Goal: Task Accomplishment & Management: Manage account settings

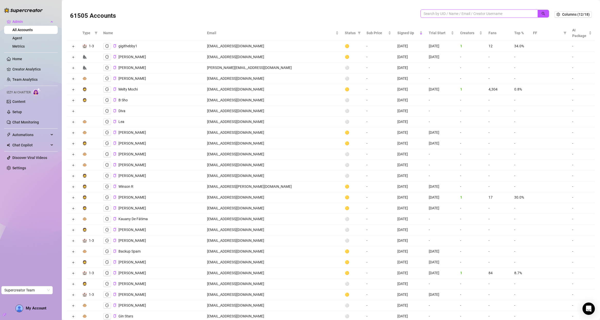
click at [370, 15] on input "search" at bounding box center [476, 14] width 107 height 6
paste input "uSUCN7z4CdXlnWGJXsSfzreRtft1"
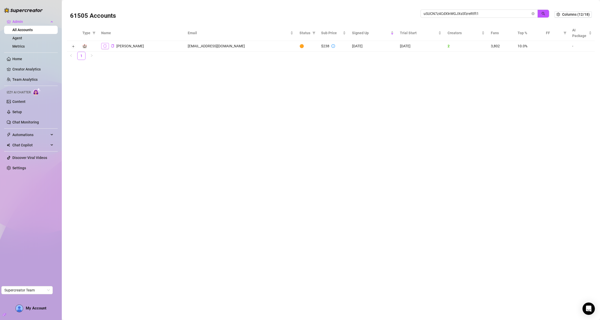
click at [107, 47] on button "button" at bounding box center [105, 46] width 8 height 6
click at [74, 47] on button "Expand row" at bounding box center [73, 47] width 4 height 4
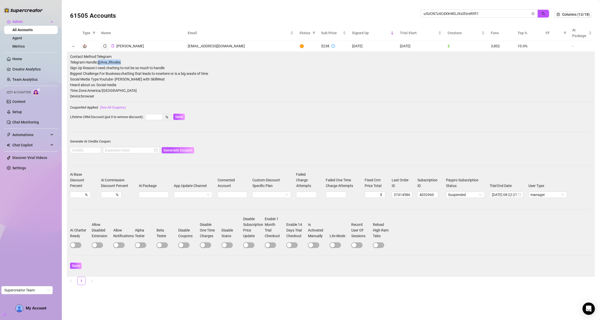
drag, startPoint x: 100, startPoint y: 63, endPoint x: 124, endPoint y: 60, distance: 24.0
click at [124, 60] on span "Telegram Handle: @Ava_Rhodes" at bounding box center [330, 62] width 521 height 6
copy span "@Ava_Rhodes"
drag, startPoint x: 481, startPoint y: 13, endPoint x: 402, endPoint y: 12, distance: 78.8
click at [370, 12] on div "61505 Accounts uSUCN7z4CdXlnWGJXsSfzreRtft1" at bounding box center [312, 15] width 484 height 18
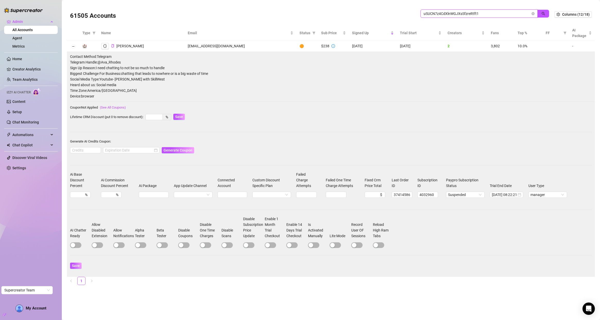
paste input "zNofFIxnbWdQcpJyLtTaEBwPjbR2"
click at [108, 47] on button "button" at bounding box center [105, 46] width 8 height 6
drag, startPoint x: 488, startPoint y: 15, endPoint x: 415, endPoint y: 15, distance: 72.8
click at [370, 15] on div "61505 Accounts zNofFIxnbWdQcpJyLtTaEBwPjbR2" at bounding box center [312, 15] width 484 height 18
paste input "c6d64a33-d8af-4815-b7b5-bafac1f3271"
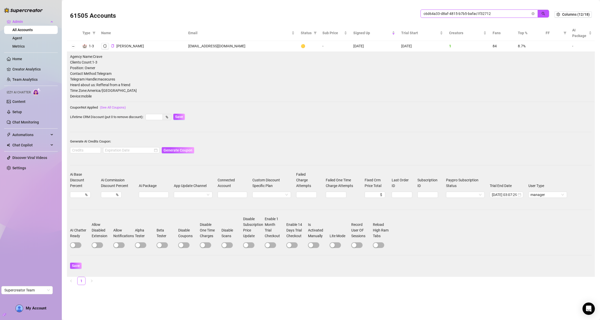
type input "c6d64a33-d8af-4815-b7b5-bafac1f32712"
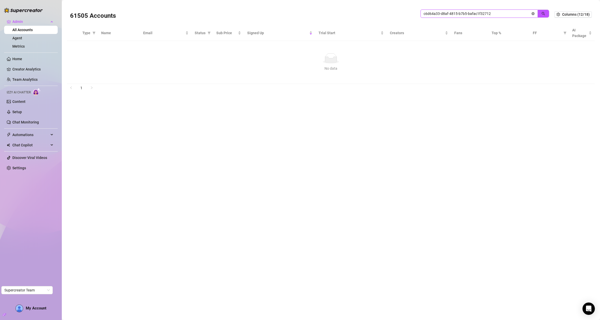
click at [370, 15] on icon "close-circle" at bounding box center [532, 13] width 3 height 3
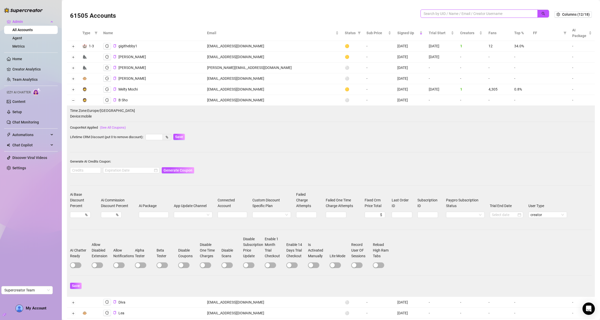
paste input "talent@fanspicy.com"
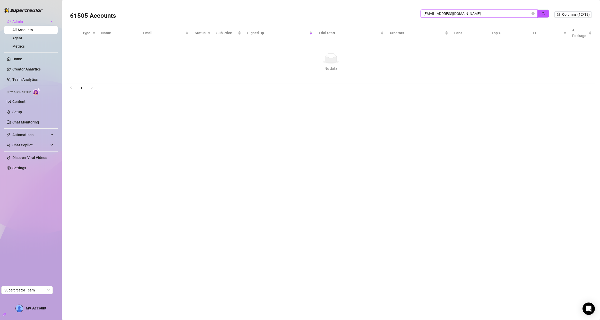
drag, startPoint x: 468, startPoint y: 14, endPoint x: 397, endPoint y: 10, distance: 70.9
click at [370, 10] on div "61505 Accounts talent@fanspicy.com" at bounding box center [312, 15] width 484 height 18
paste input "PsUT8oEKCtVYCKuicmIm1Y3KAug2"
type input "PsUT8oEKCtVYCKuicmIm1Y3KAug2"
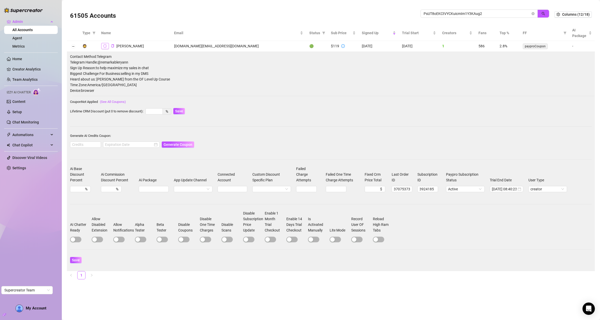
click at [104, 47] on icon "logout" at bounding box center [105, 45] width 4 height 3
click at [104, 46] on icon "logout" at bounding box center [105, 46] width 4 height 4
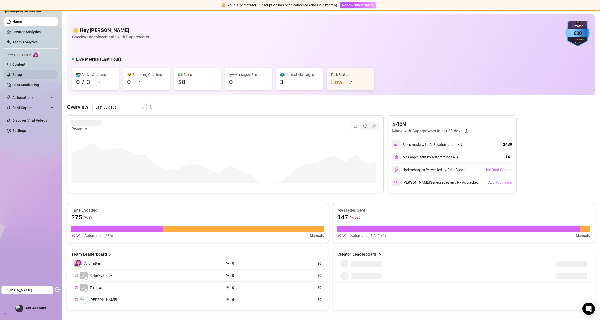
click at [22, 76] on link "Setup" at bounding box center [17, 75] width 10 height 4
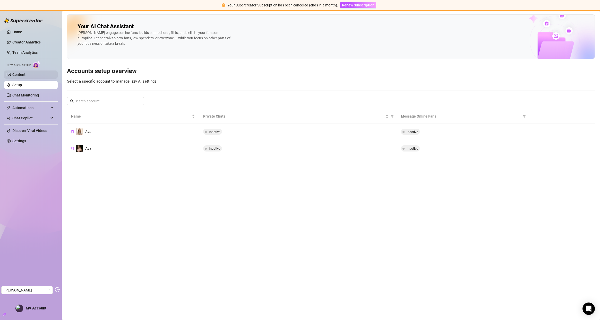
click at [24, 77] on link "Content" at bounding box center [18, 75] width 13 height 4
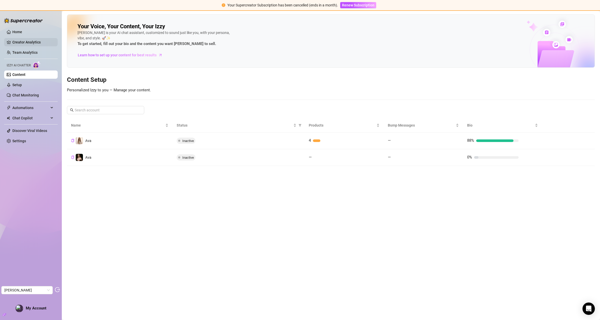
click at [12, 41] on link "Creator Analytics" at bounding box center [32, 42] width 41 height 8
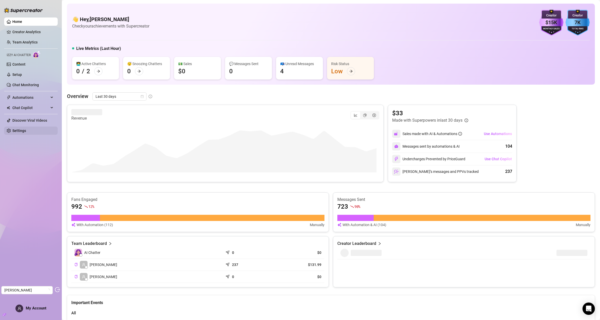
click at [25, 129] on link "Settings" at bounding box center [19, 131] width 14 height 4
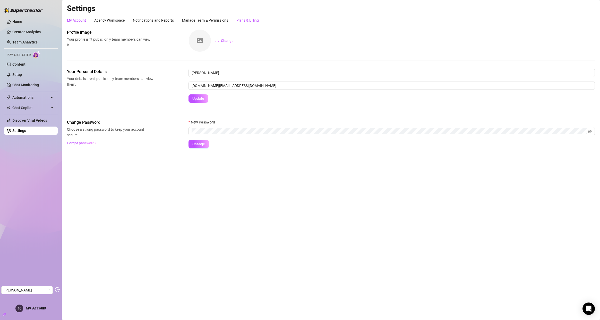
click at [244, 20] on div "Plans & Billing" at bounding box center [247, 21] width 22 height 6
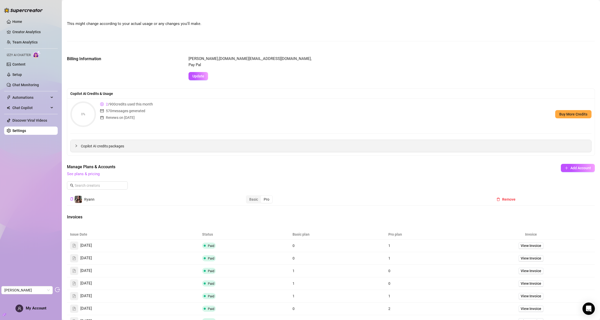
scroll to position [37, 0]
click at [529, 261] on span "View Invoice" at bounding box center [530, 258] width 21 height 6
click at [533, 246] on span "View Invoice" at bounding box center [530, 246] width 21 height 6
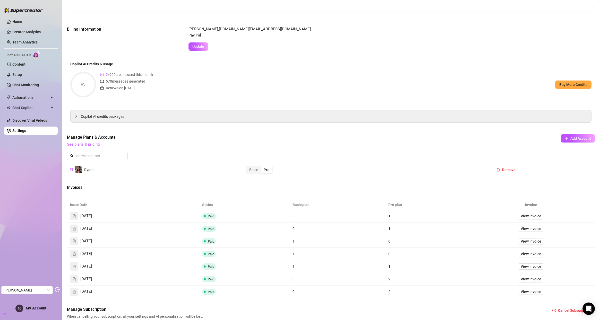
scroll to position [61, 0]
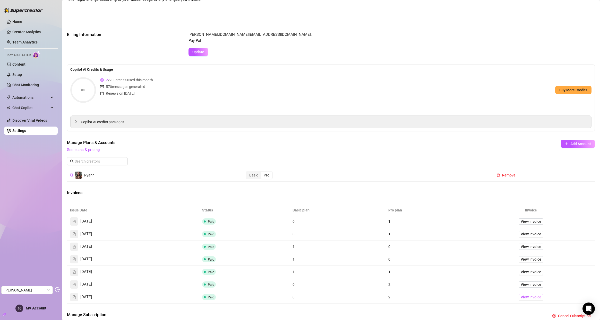
click at [526, 299] on span "View Invoice" at bounding box center [530, 297] width 21 height 6
click at [123, 124] on span "Copilot AI credits packages" at bounding box center [334, 122] width 506 height 6
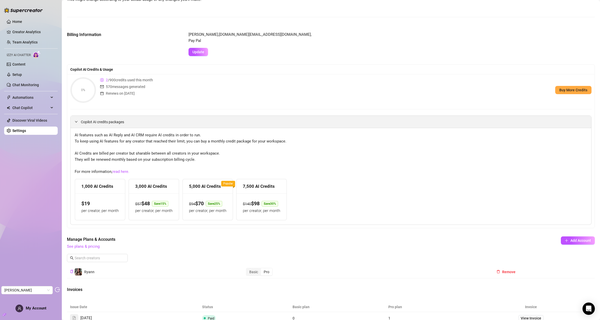
click at [123, 124] on span "Copilot AI credits packages" at bounding box center [334, 122] width 506 height 6
